Goal: Information Seeking & Learning: Learn about a topic

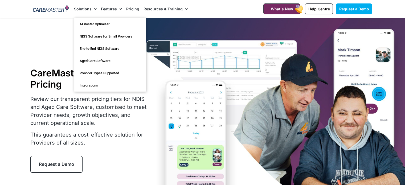
click at [87, 8] on link "Solutions" at bounding box center [85, 9] width 23 height 18
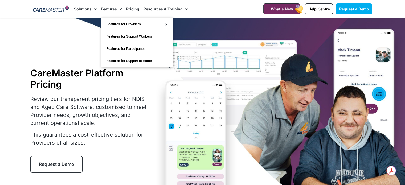
click at [109, 7] on link "Features" at bounding box center [111, 9] width 21 height 18
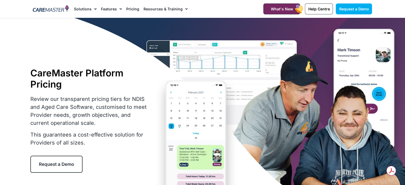
click at [109, 7] on link "Features" at bounding box center [111, 9] width 21 height 18
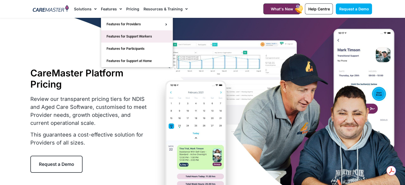
click at [121, 35] on link "Features for Support Workers" at bounding box center [136, 36] width 71 height 12
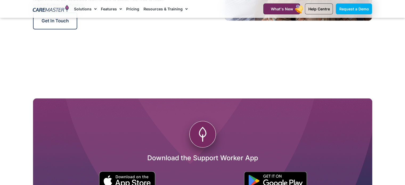
scroll to position [932, 0]
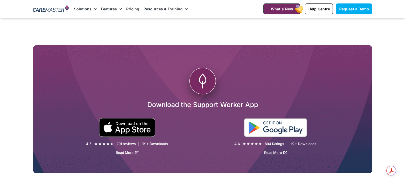
click at [259, 127] on img at bounding box center [275, 127] width 63 height 19
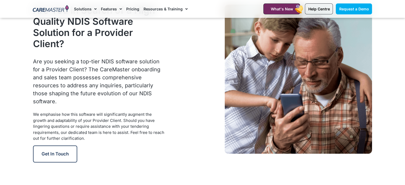
scroll to position [666, 0]
